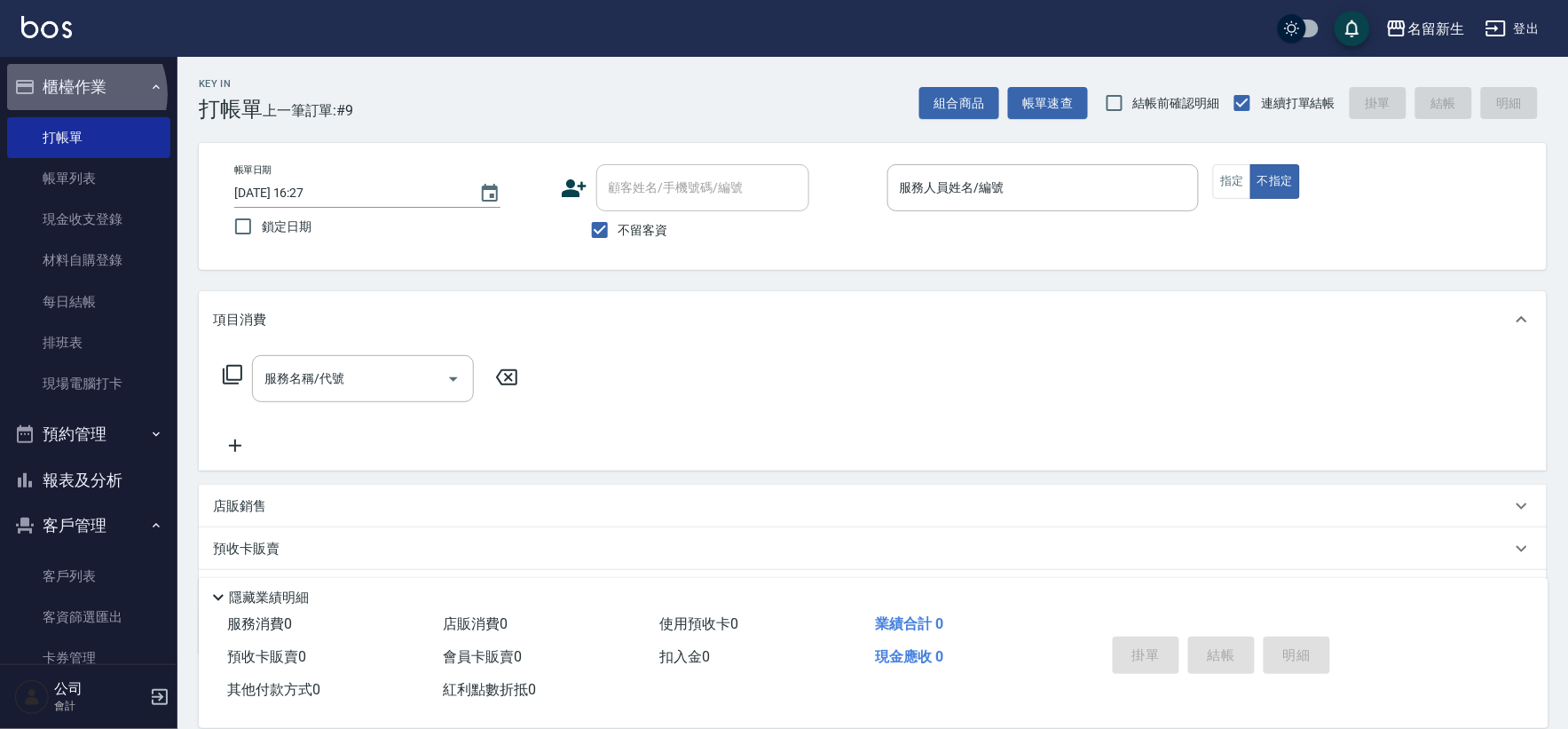
click at [80, 94] on button "櫃檯作業" at bounding box center [89, 87] width 163 height 46
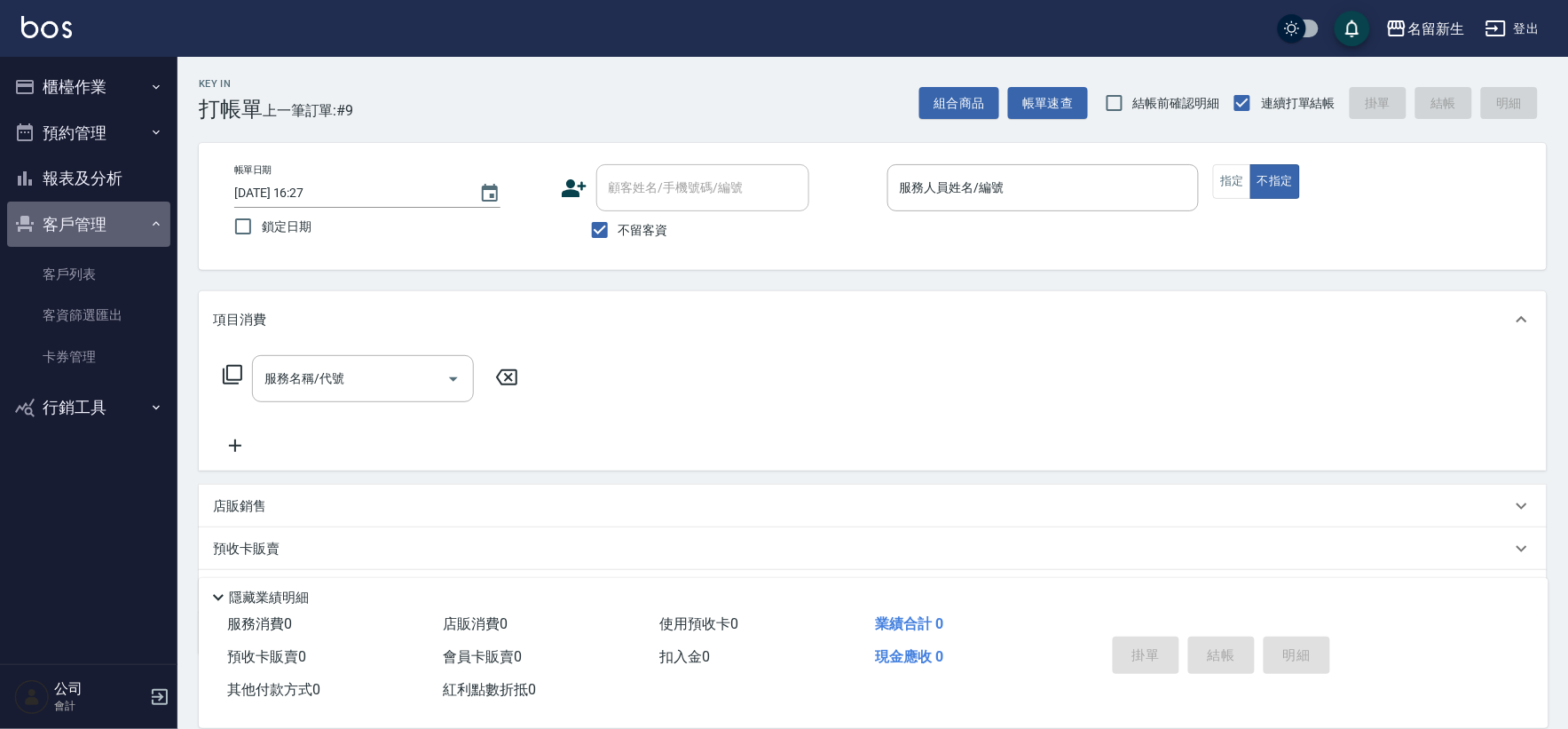
click at [55, 220] on button "客戶管理" at bounding box center [89, 224] width 163 height 46
click at [86, 215] on button "客戶管理" at bounding box center [89, 224] width 163 height 46
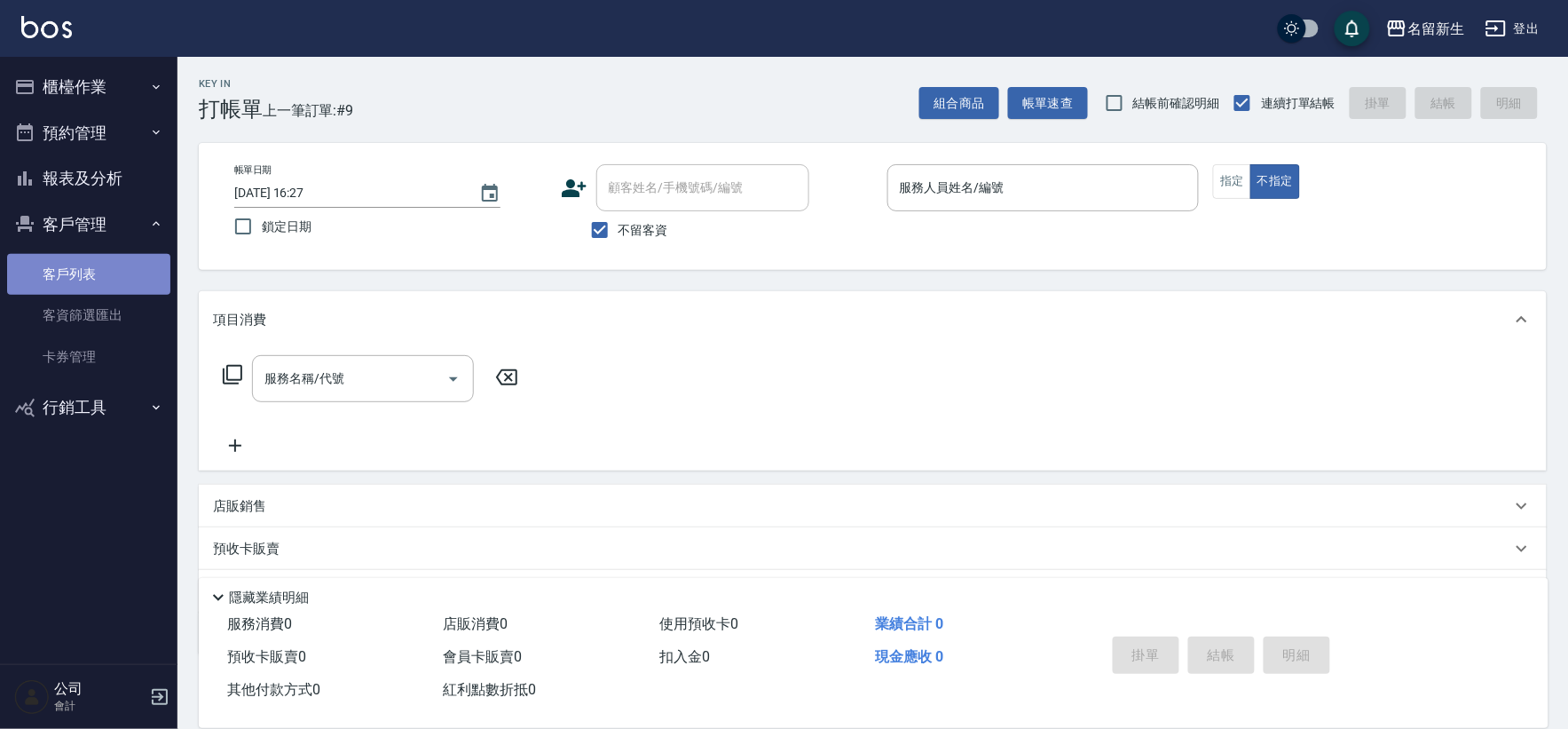
click at [107, 281] on link "客戶列表" at bounding box center [89, 274] width 163 height 41
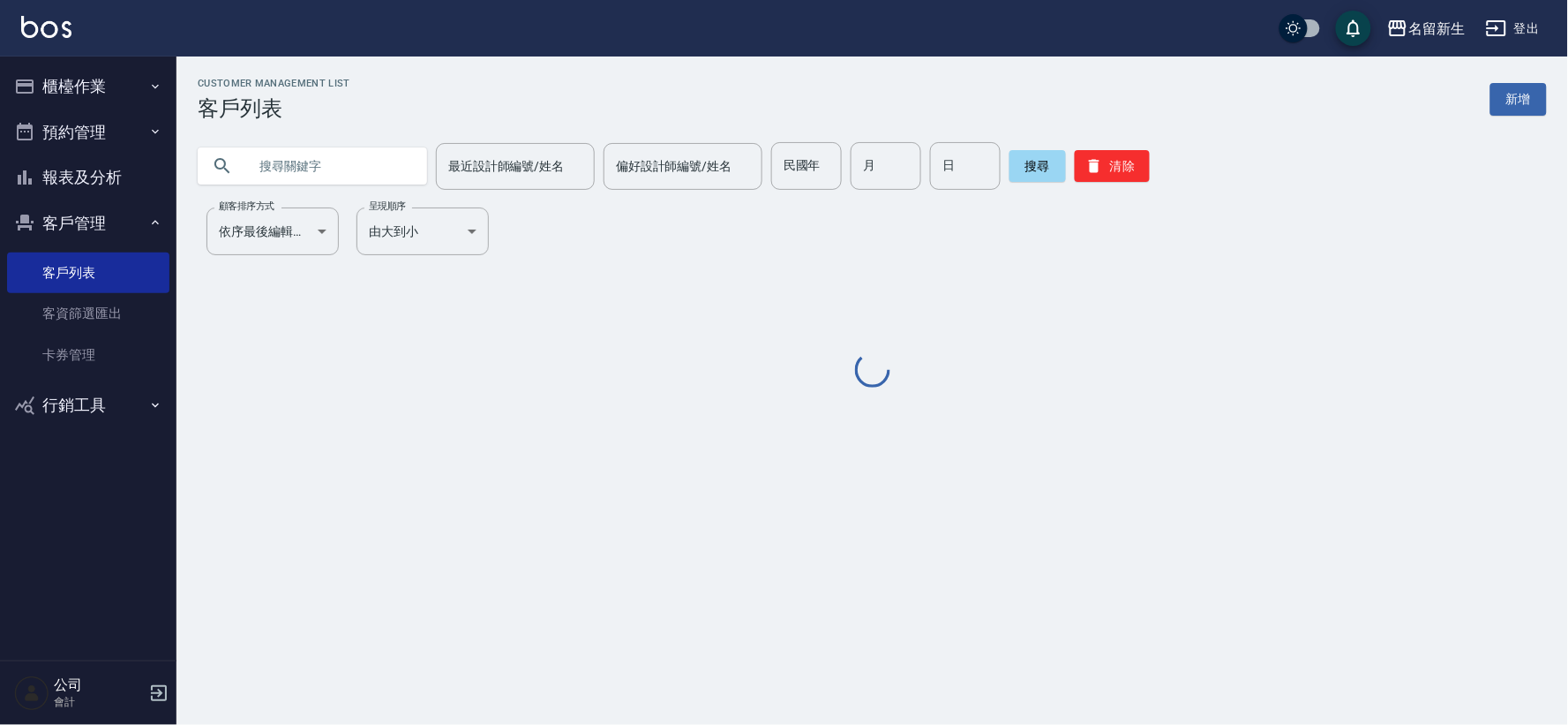
click at [301, 172] on input "text" at bounding box center [330, 166] width 166 height 47
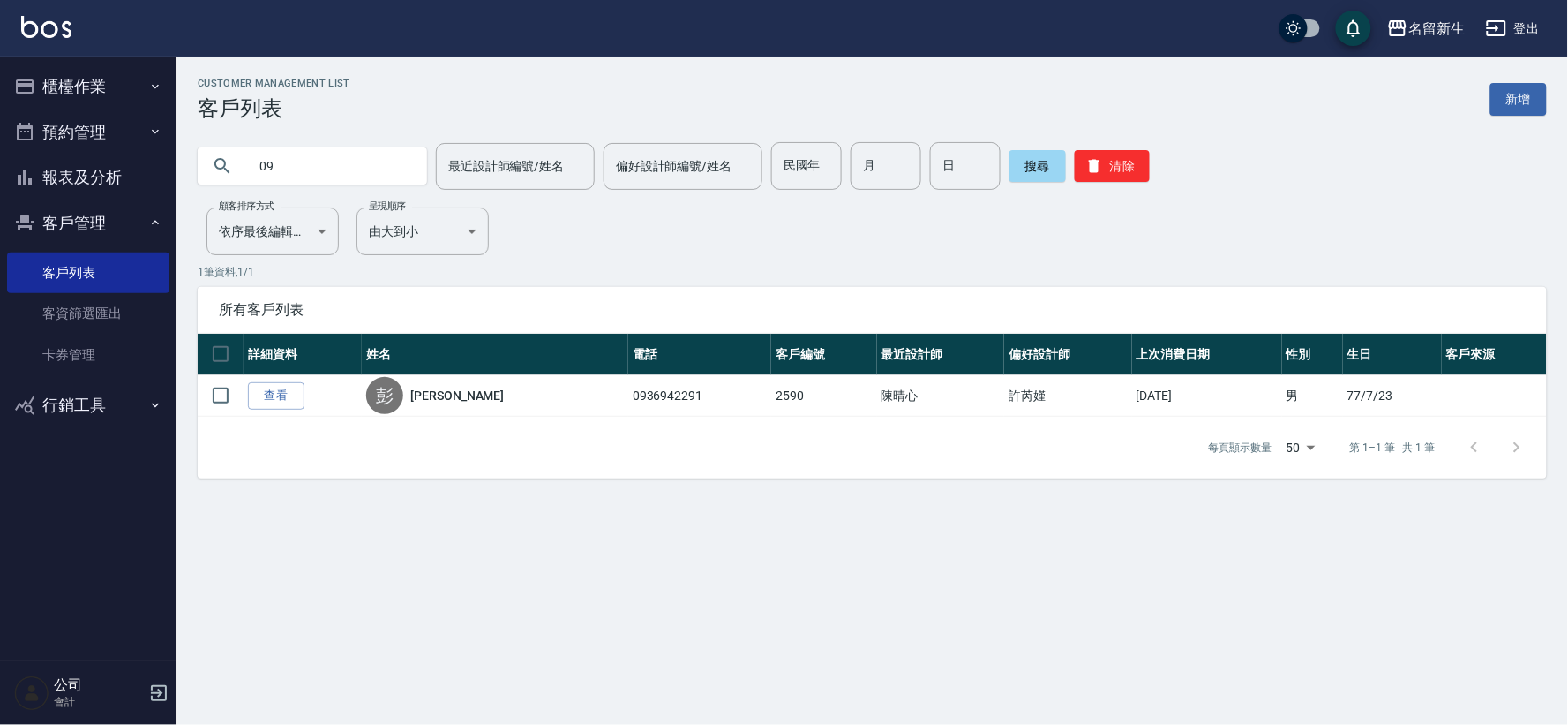
type input "0"
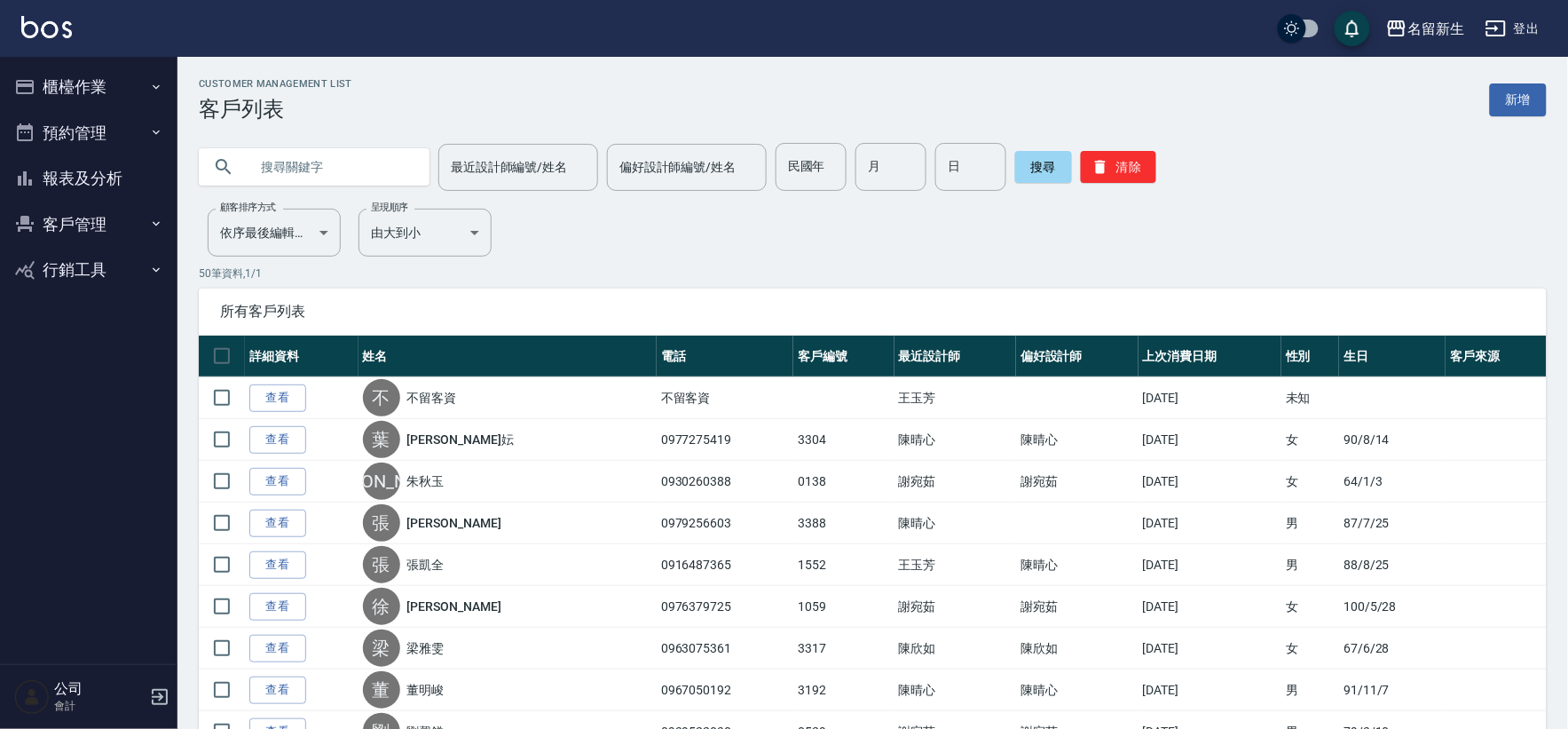
click at [383, 164] on input "text" at bounding box center [332, 166] width 167 height 48
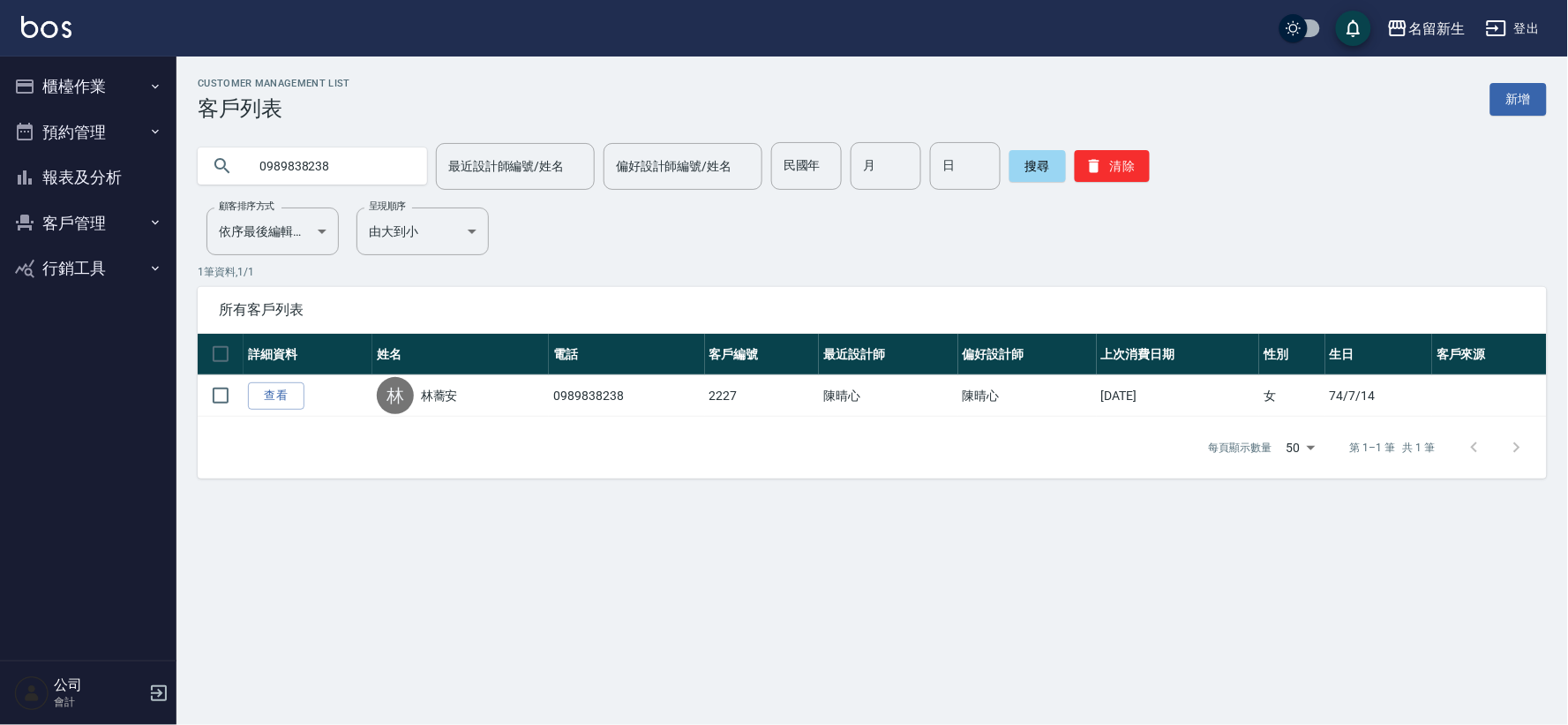
type input "09898382380"
